Goal: Information Seeking & Learning: Check status

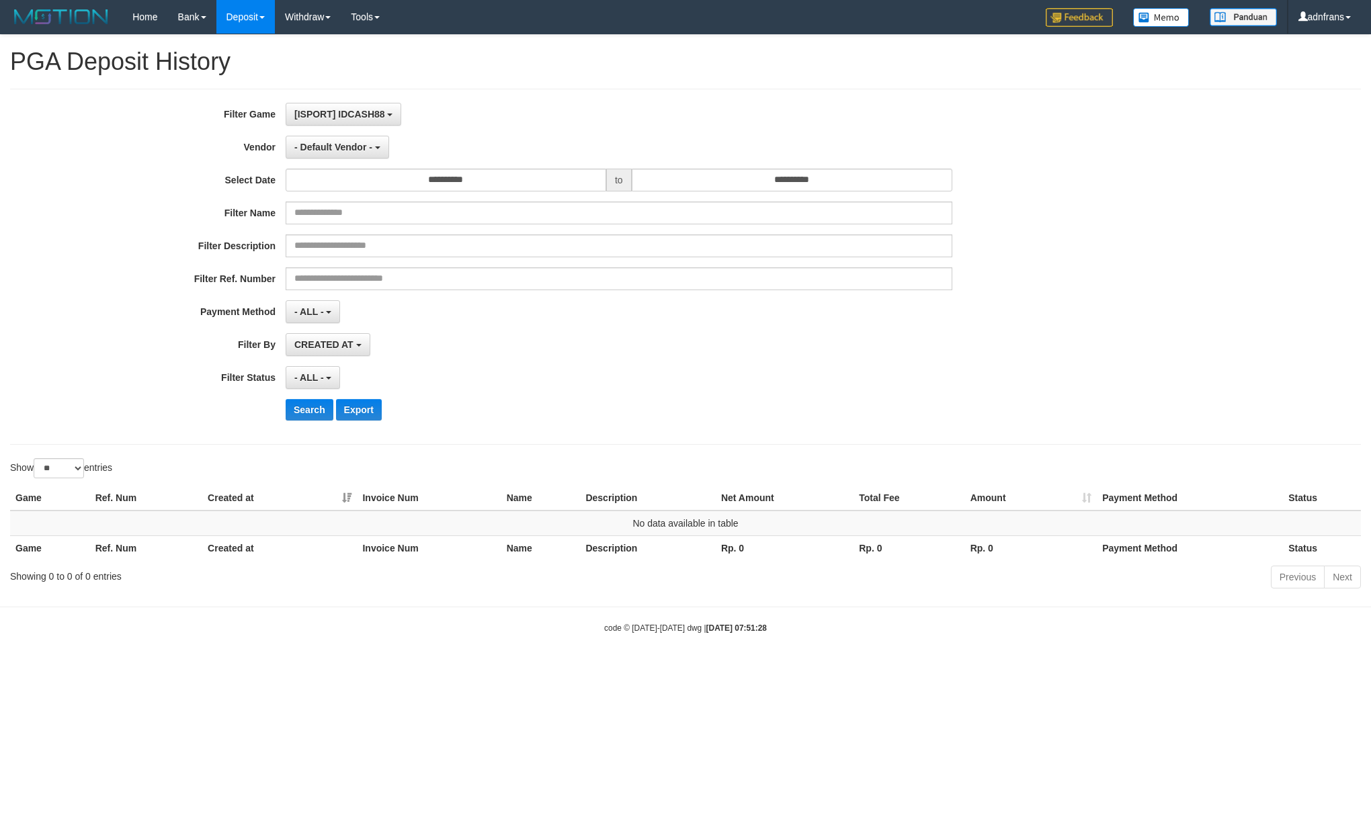
select select "*"
select select "**"
click at [371, 141] on button "- Default Vendor -" at bounding box center [337, 147] width 103 height 23
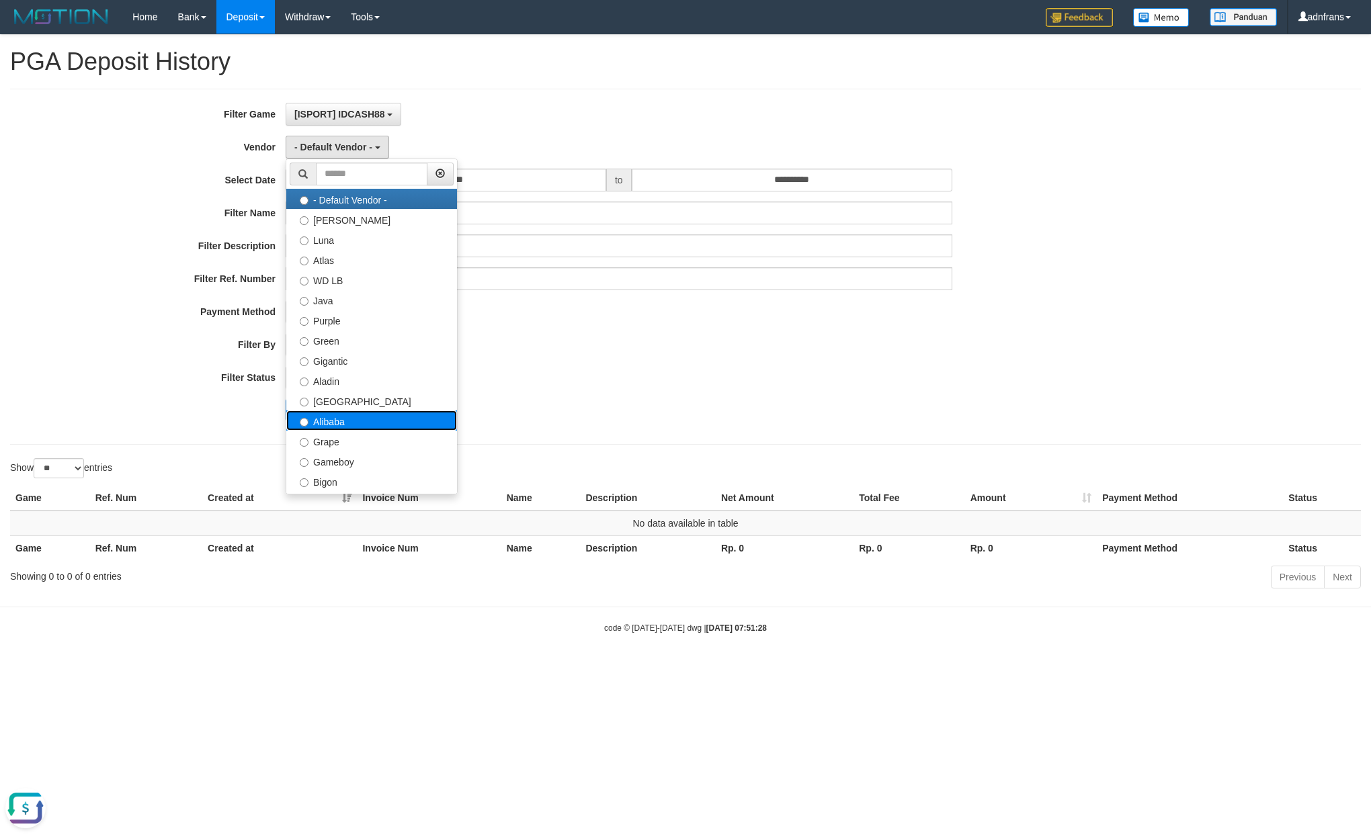
click at [339, 422] on label "Alibaba" at bounding box center [371, 421] width 171 height 20
select select "**********"
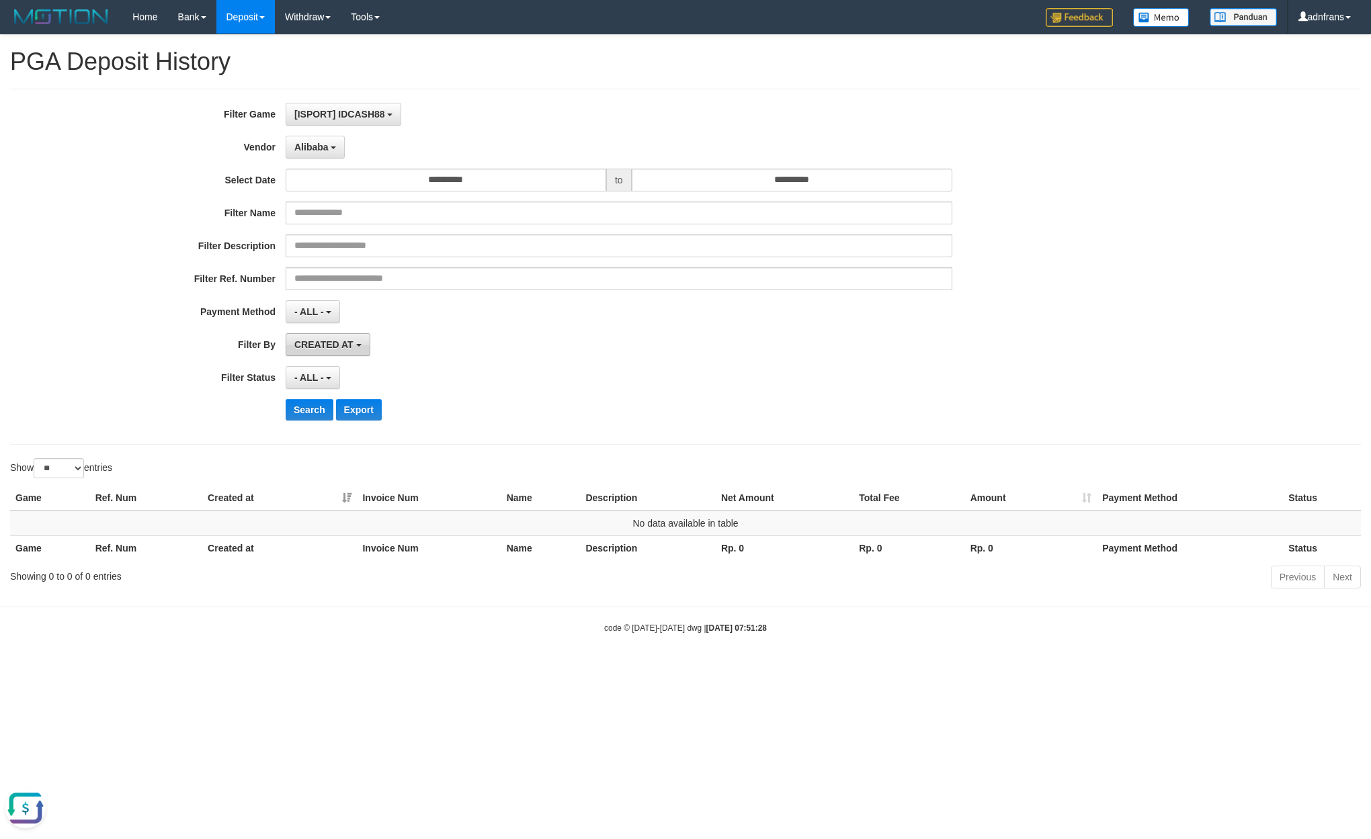
click at [329, 355] on button "CREATED AT" at bounding box center [328, 344] width 85 height 23
click at [331, 396] on label "PAID AT" at bounding box center [371, 396] width 171 height 20
select select "*"
click at [312, 412] on button "Search" at bounding box center [310, 410] width 48 height 22
click at [264, 632] on div "code © [DATE]-[DATE] dwg | [DATE] 07:51:28" at bounding box center [685, 627] width 1371 height 13
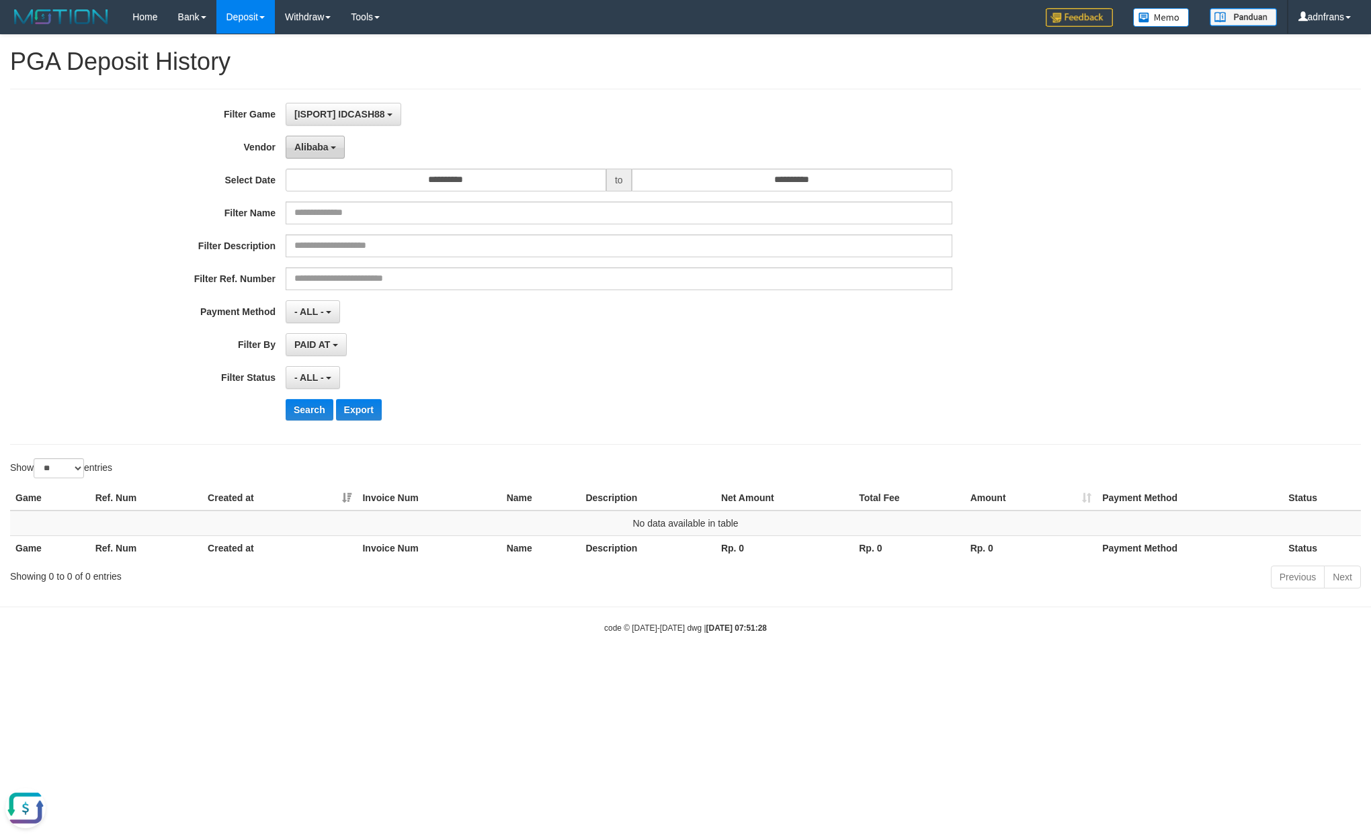
click at [331, 145] on button "Alibaba" at bounding box center [315, 147] width 59 height 23
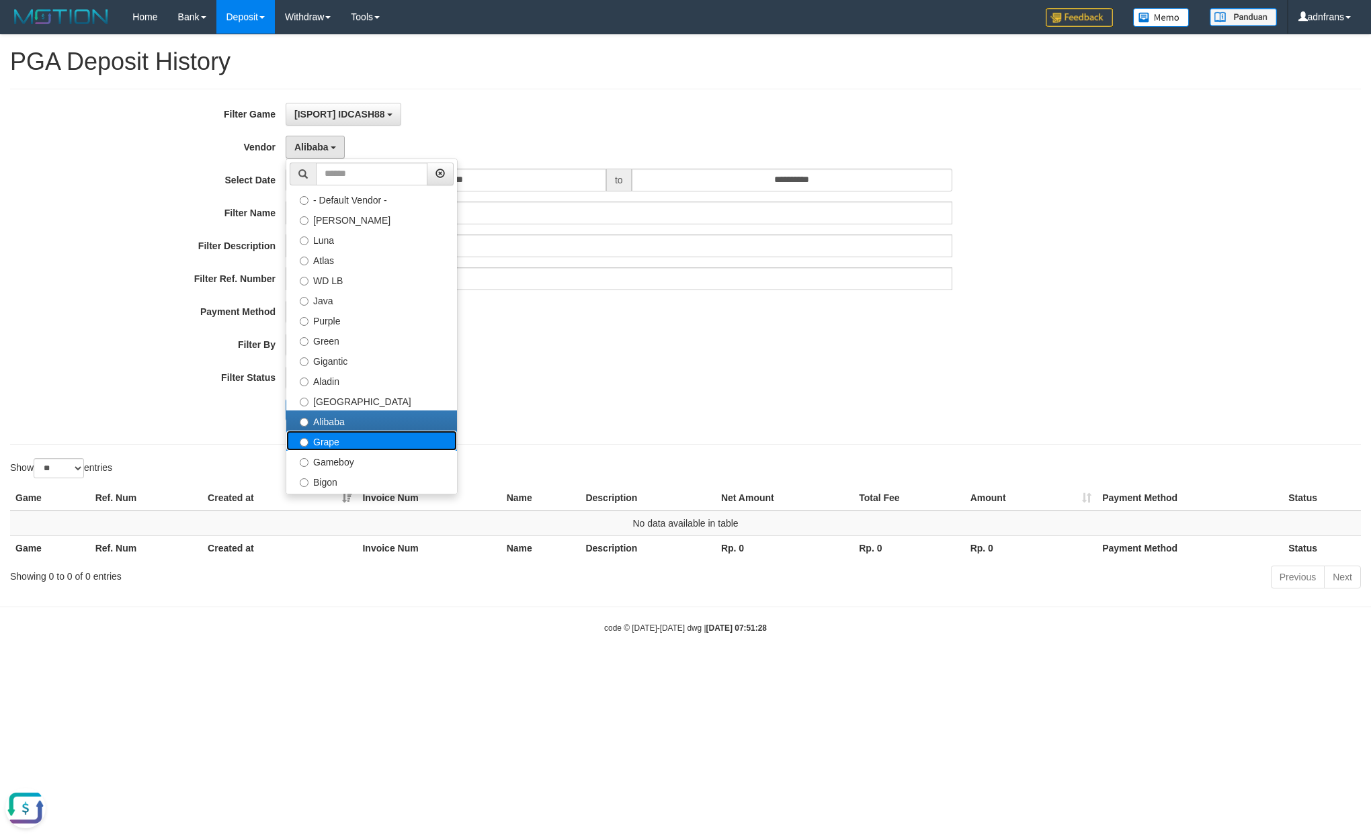
click at [333, 441] on label "Grape" at bounding box center [371, 441] width 171 height 20
select select "**********"
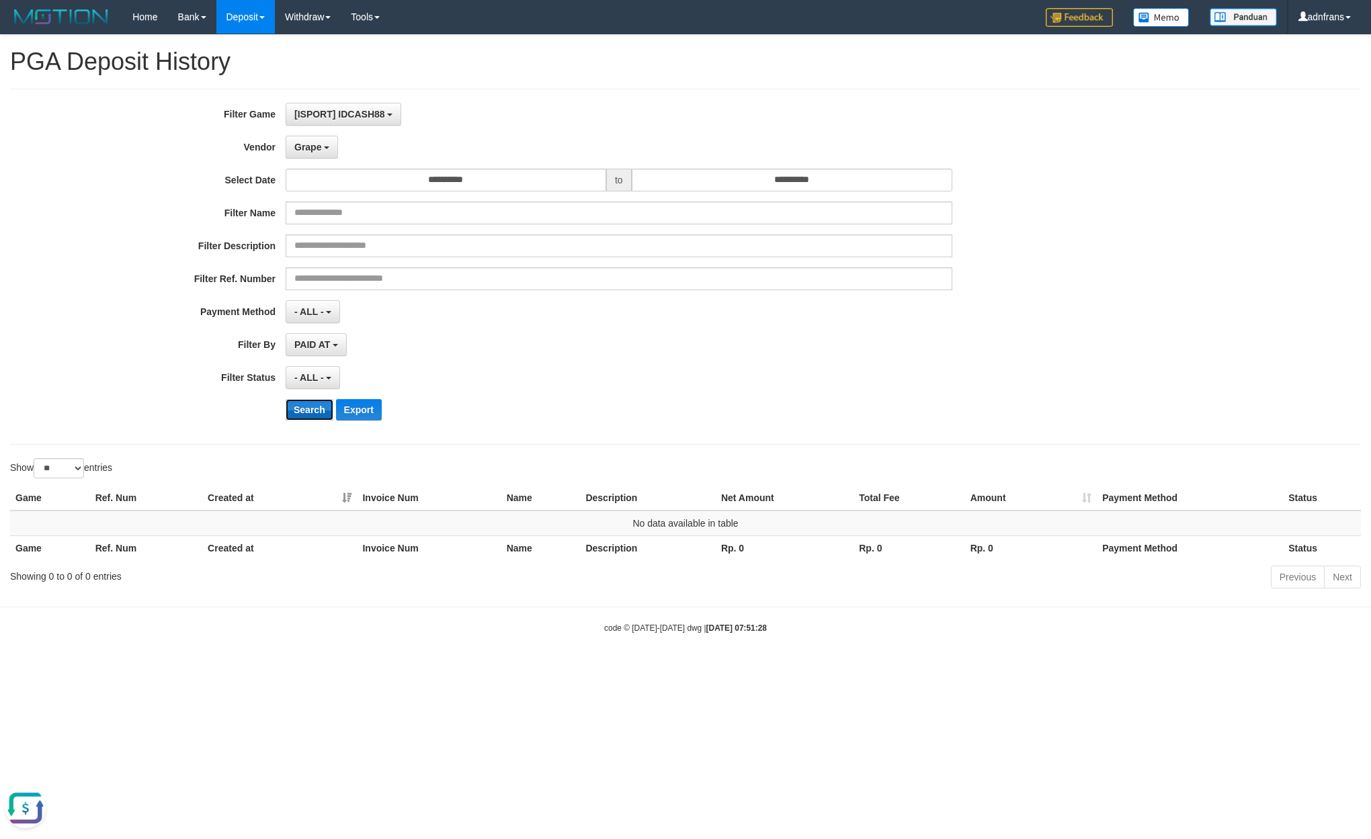
click at [309, 419] on button "Search" at bounding box center [310, 410] width 48 height 22
click at [313, 148] on span "Grape" at bounding box center [307, 147] width 27 height 11
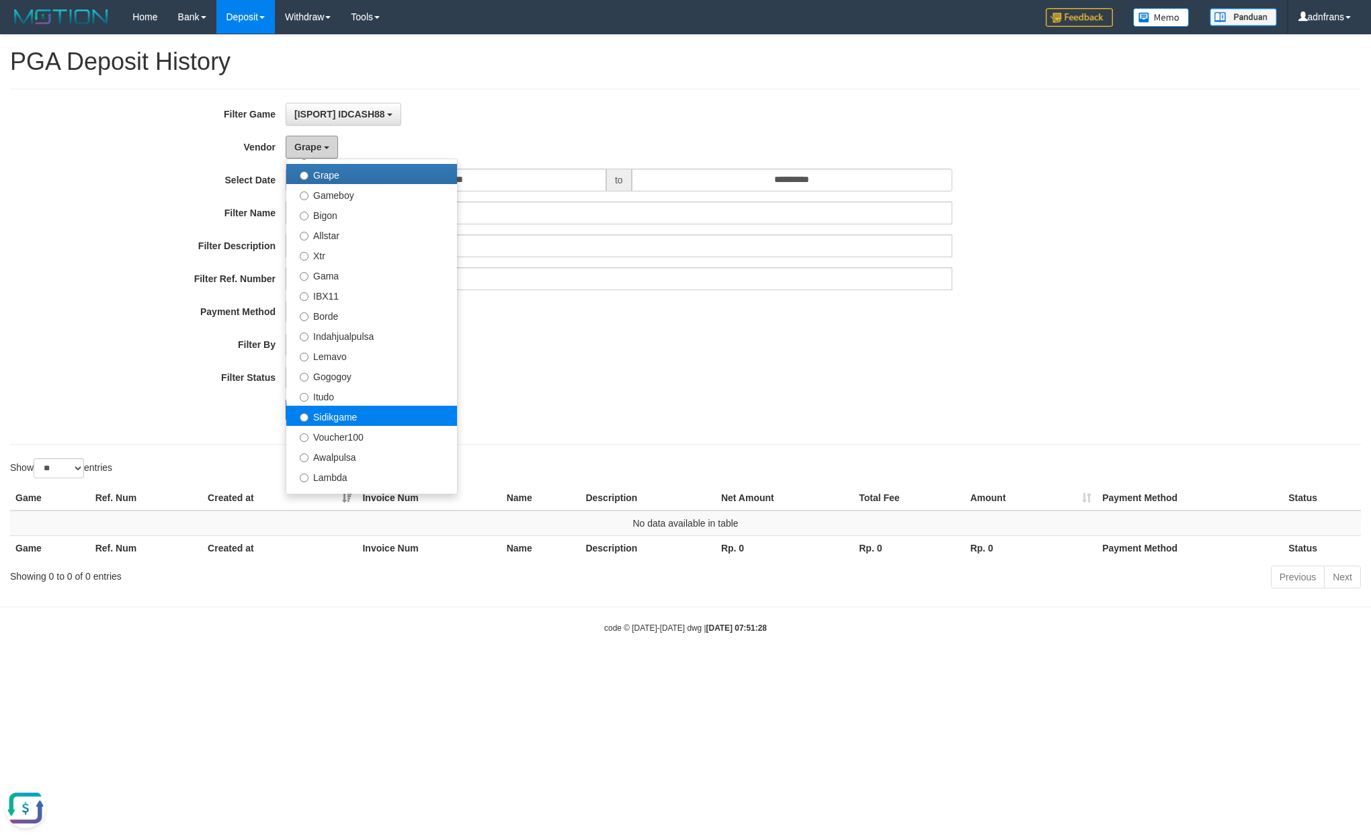
scroll to position [302, 0]
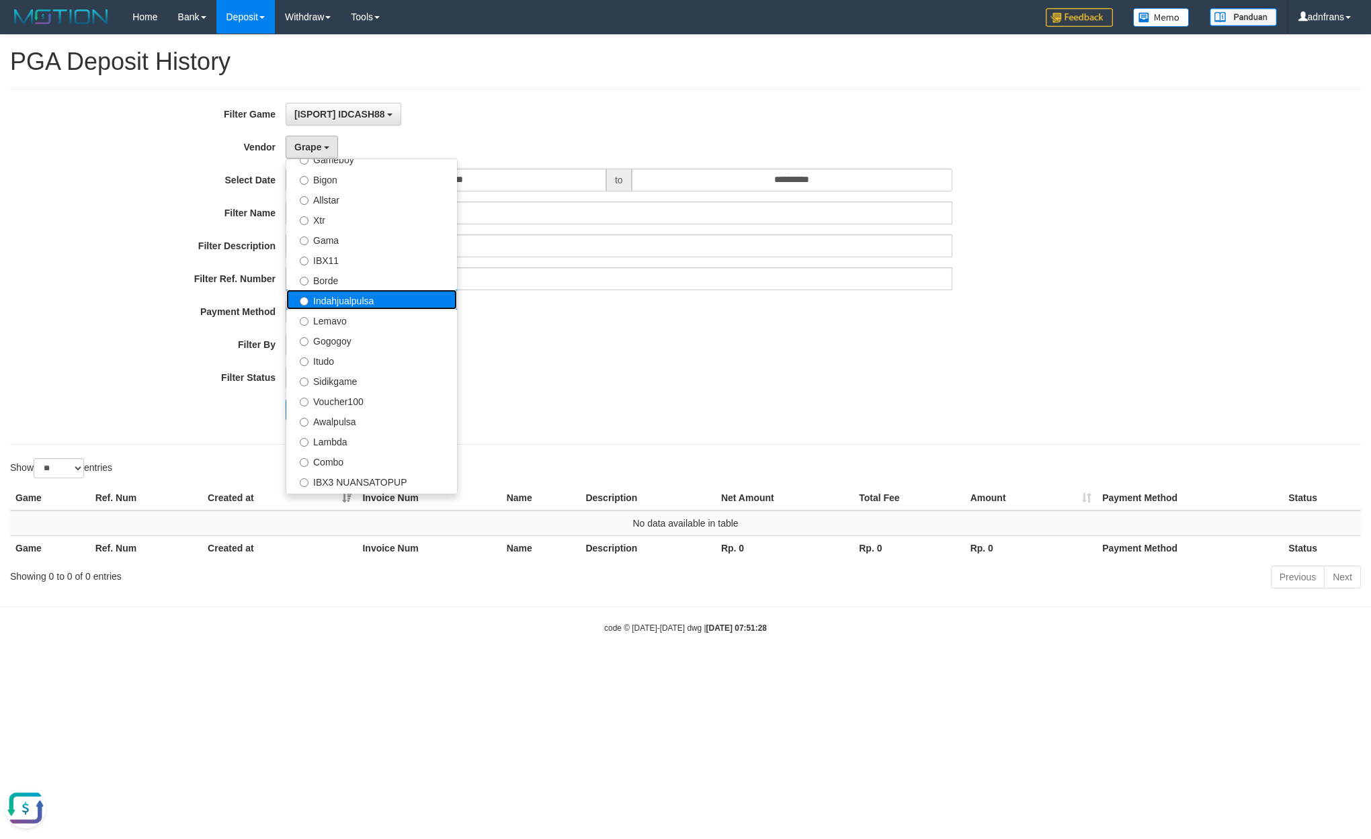
click at [380, 300] on label "Indahjualpulsa" at bounding box center [371, 300] width 171 height 20
select select "**********"
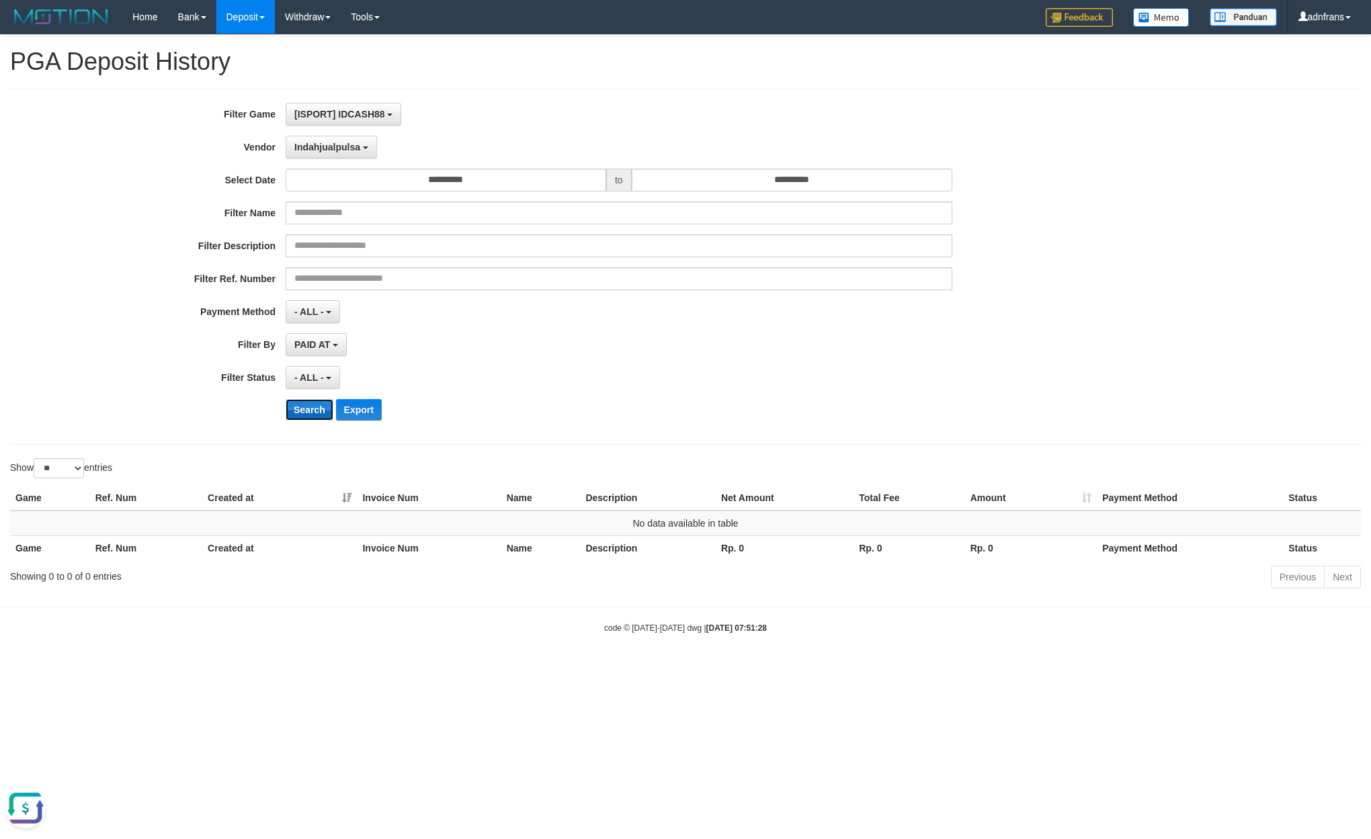
click at [311, 417] on button "Search" at bounding box center [310, 410] width 48 height 22
drag, startPoint x: 343, startPoint y: 145, endPoint x: 349, endPoint y: 172, distance: 27.4
click at [343, 145] on span "Indahjualpulsa" at bounding box center [327, 147] width 66 height 11
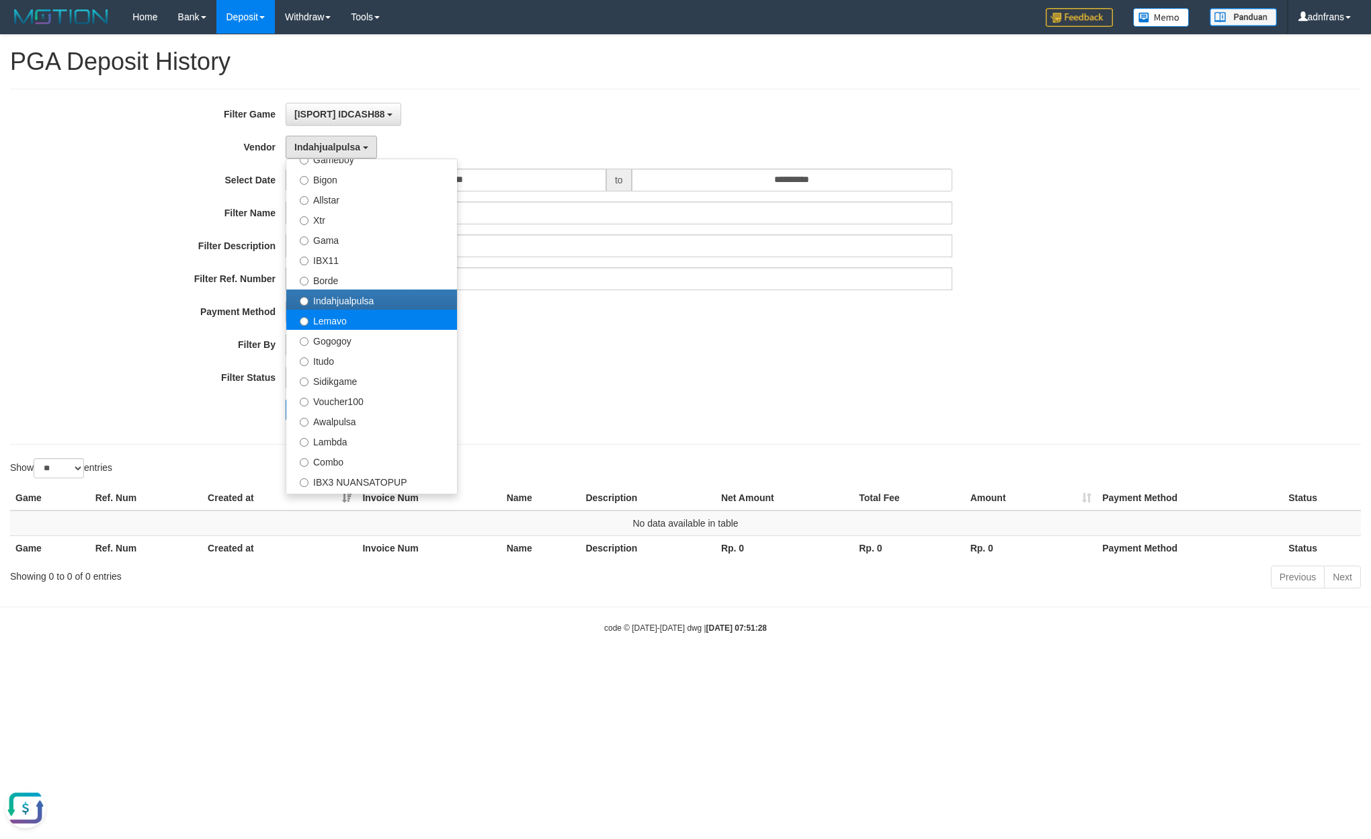
drag, startPoint x: 363, startPoint y: 307, endPoint x: 363, endPoint y: 314, distance: 7.4
click at [363, 314] on ul "- Default Vendor - [PERSON_NAME] Atlas WD LB Java Purple Green Gigantic Aladin …" at bounding box center [372, 327] width 172 height 336
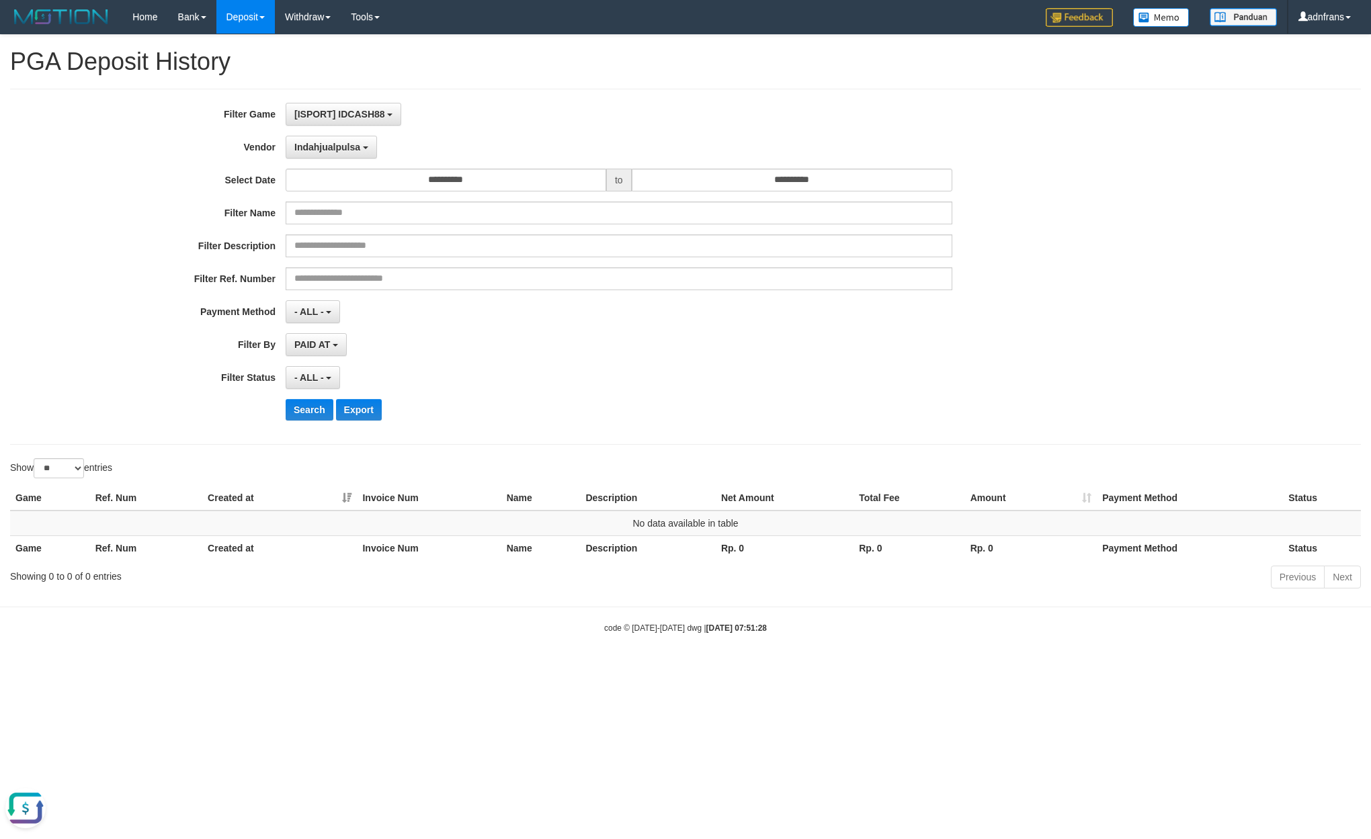
click at [357, 133] on div "**********" at bounding box center [571, 267] width 1142 height 328
click at [351, 155] on button "Indahjualpulsa" at bounding box center [331, 147] width 91 height 23
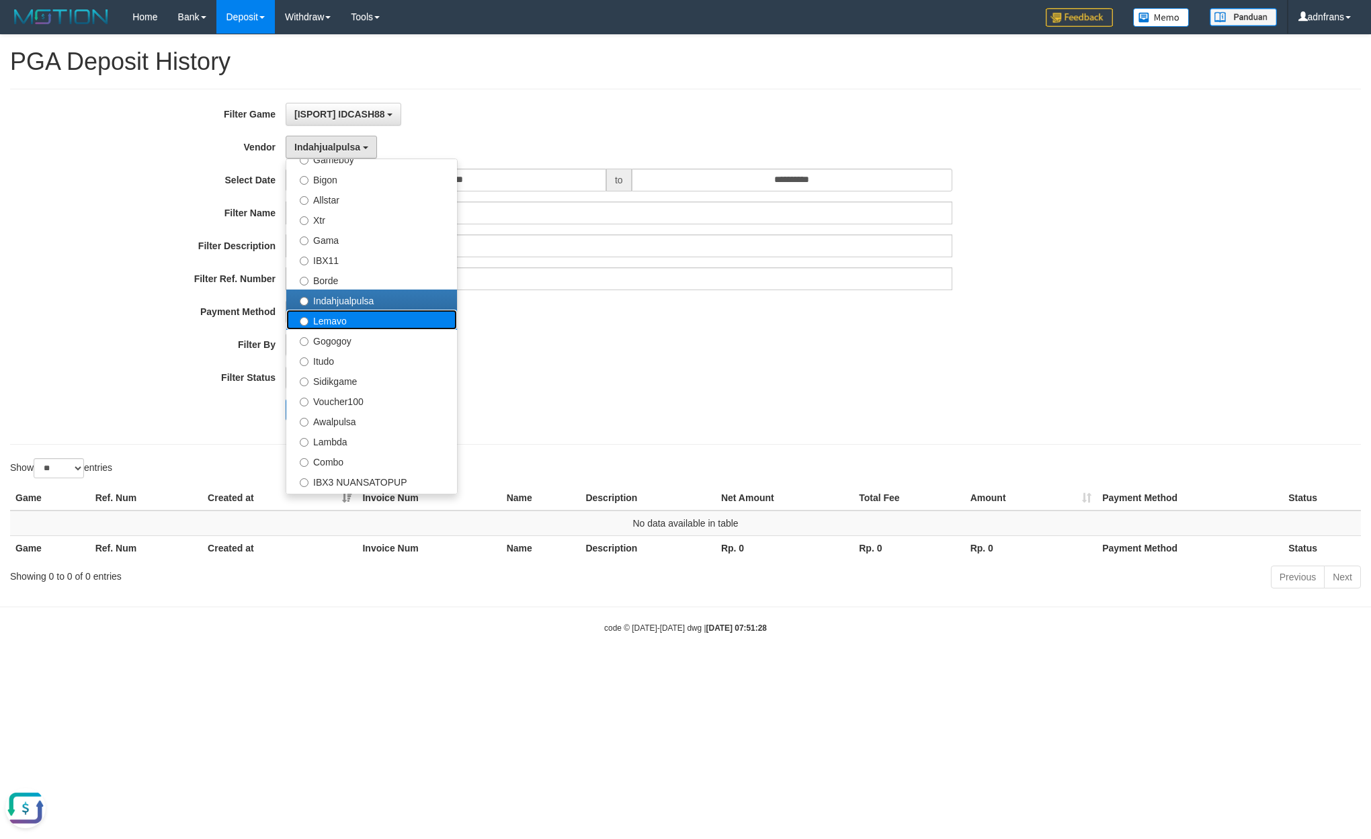
click at [343, 327] on label "Lemavo" at bounding box center [371, 320] width 171 height 20
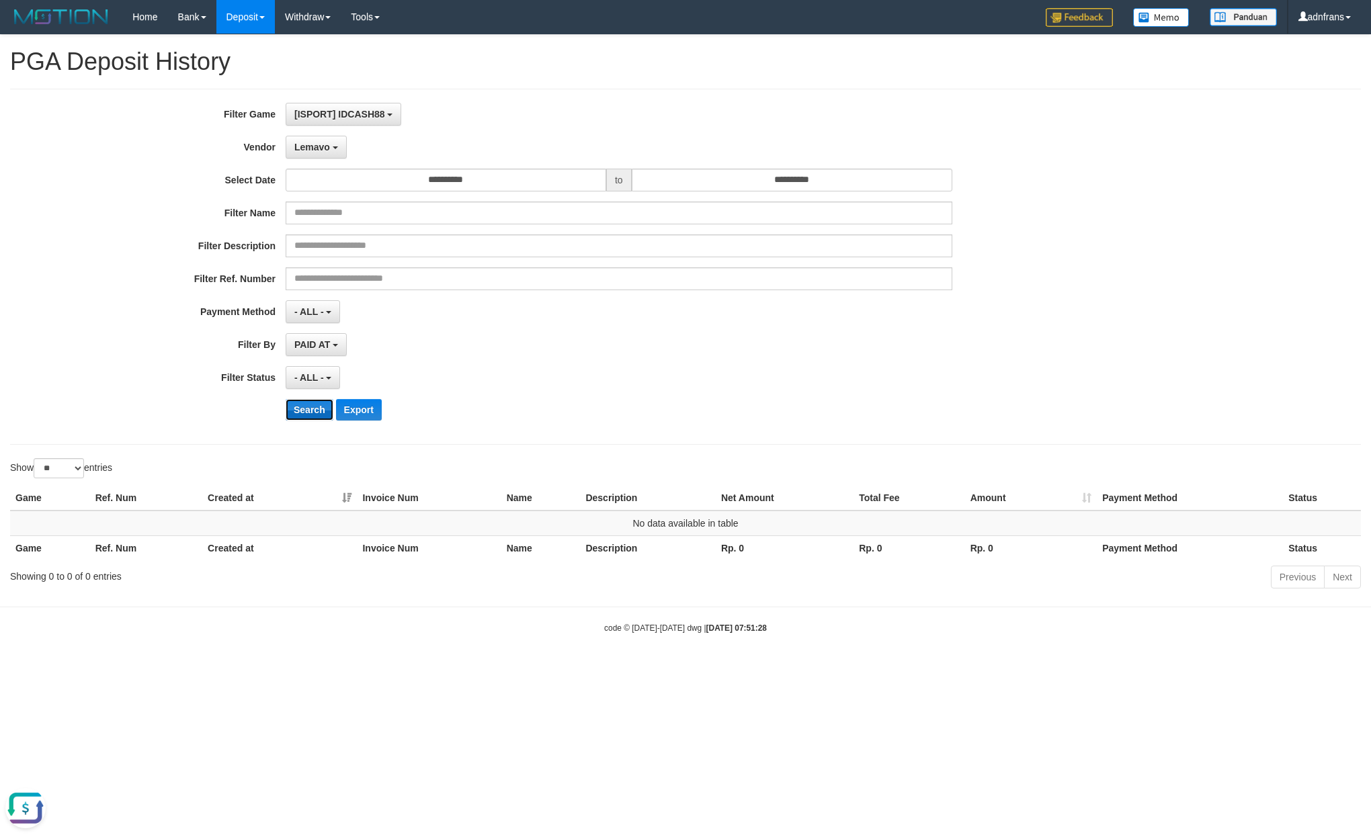
click at [310, 410] on button "Search" at bounding box center [310, 410] width 48 height 22
click at [327, 645] on body "Toggle navigation Home Bank Account List Load By Website Group [ISPORT] IDCASH8…" at bounding box center [685, 334] width 1371 height 668
click at [327, 141] on button "Lemavo" at bounding box center [316, 147] width 61 height 23
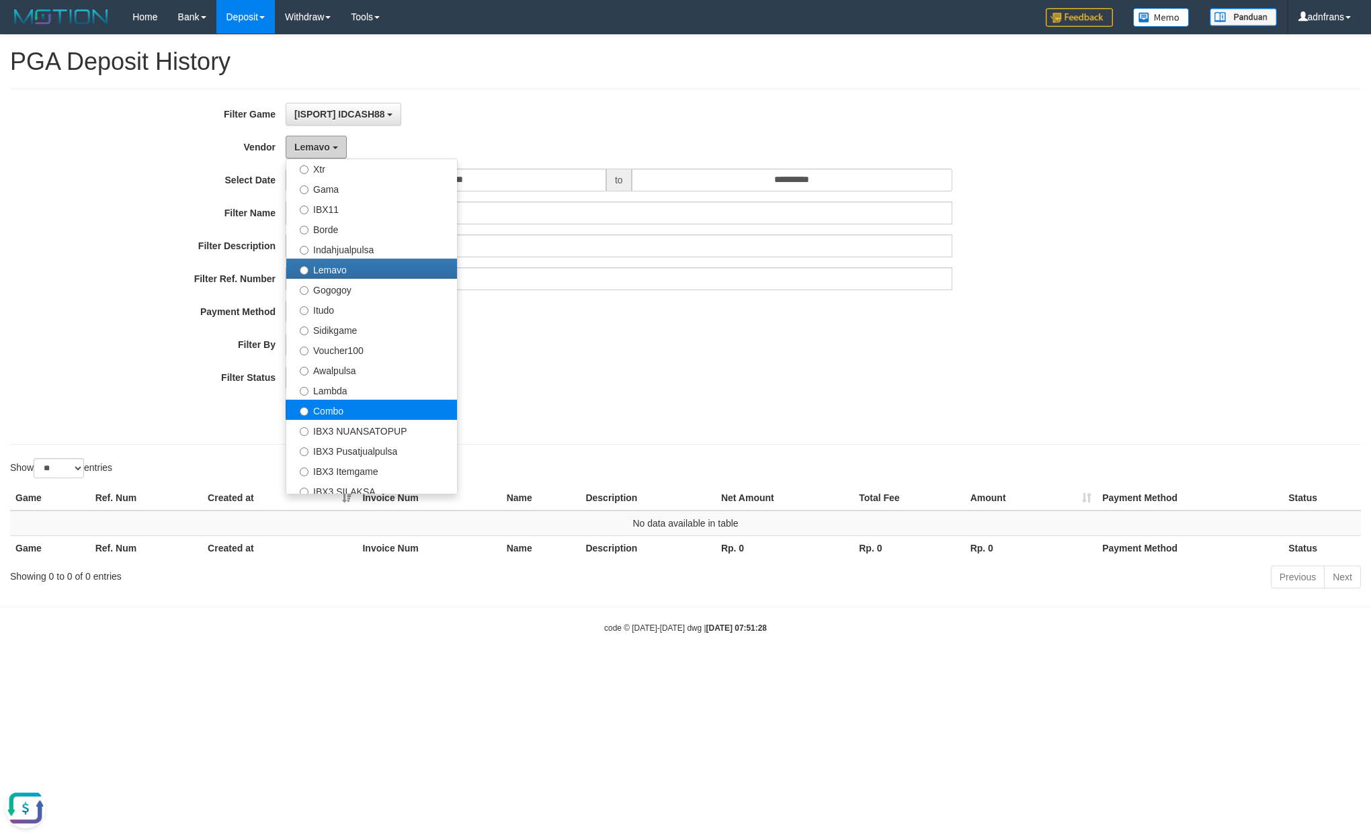
scroll to position [403, 0]
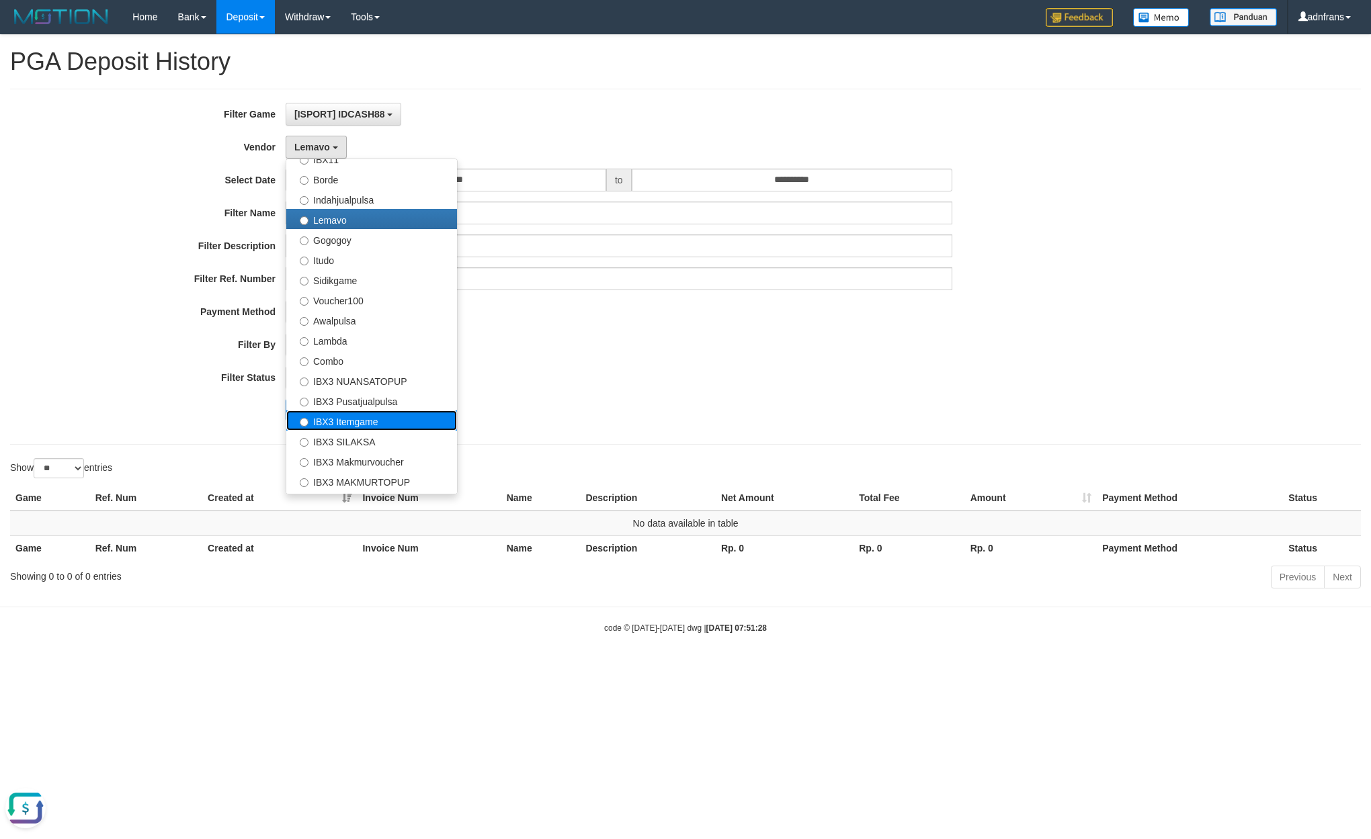
click at [378, 420] on label "IBX3 Itemgame" at bounding box center [371, 421] width 171 height 20
select select "**********"
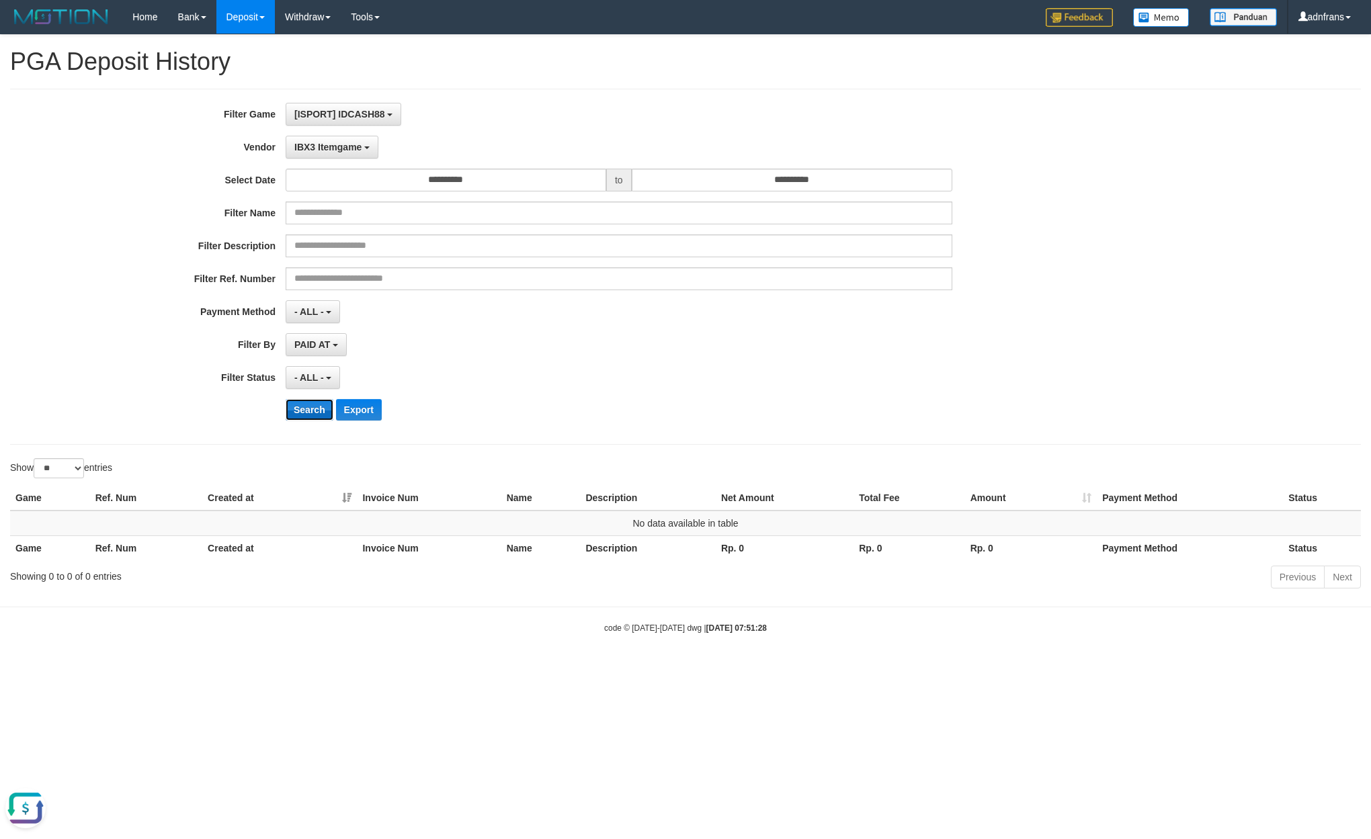
click at [312, 419] on button "Search" at bounding box center [310, 410] width 48 height 22
